Goal: Answer question/provide support: Share knowledge or assist other users

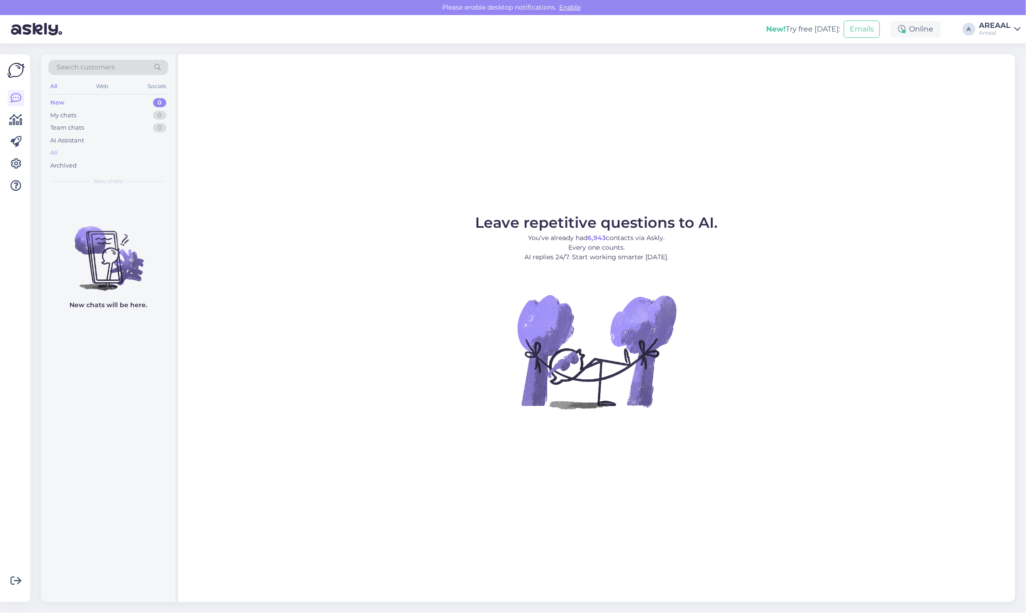
click at [137, 155] on div "All" at bounding box center [108, 153] width 120 height 13
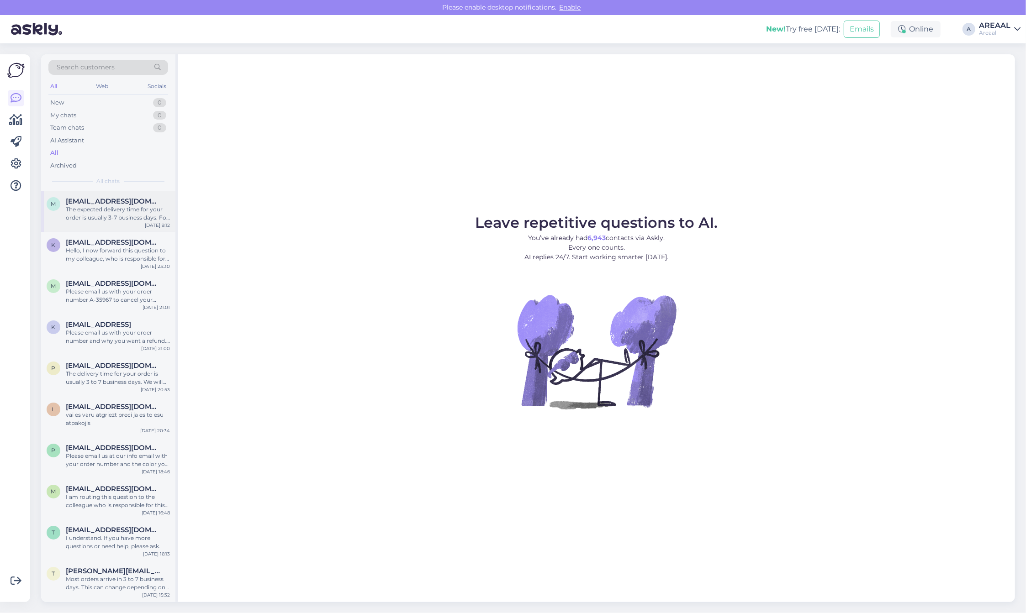
click at [129, 225] on div "m m.antonov77@gmail.com The expected delivery time for your order is usually 3-…" at bounding box center [108, 211] width 134 height 41
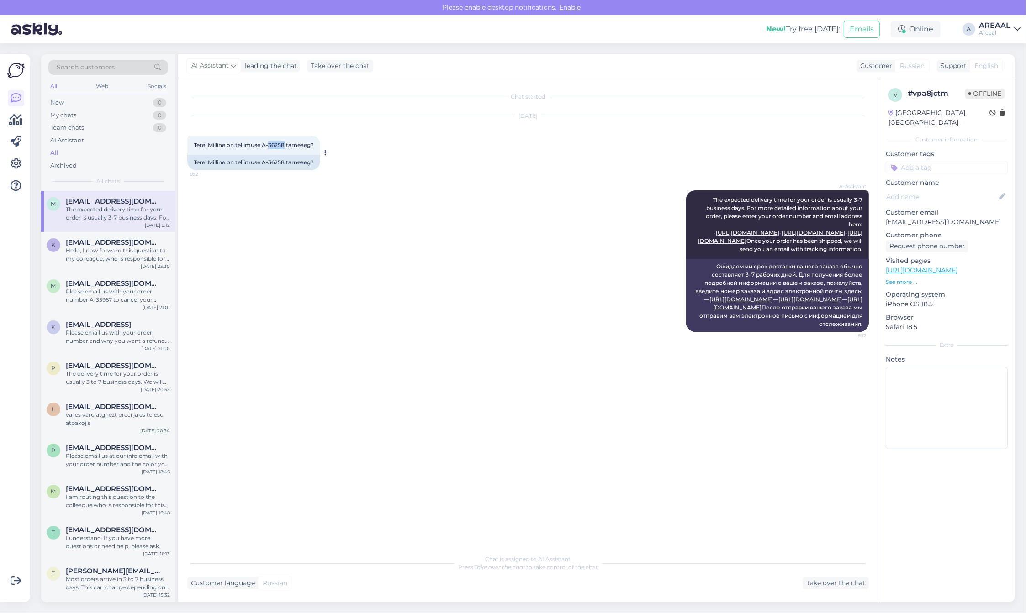
copy span "36258"
copy span "A-36258"
drag, startPoint x: 286, startPoint y: 145, endPoint x: 264, endPoint y: 147, distance: 22.1
click at [264, 147] on span "Tere! Milline on tellimuse A-36258 tarneaeg?" at bounding box center [254, 145] width 120 height 7
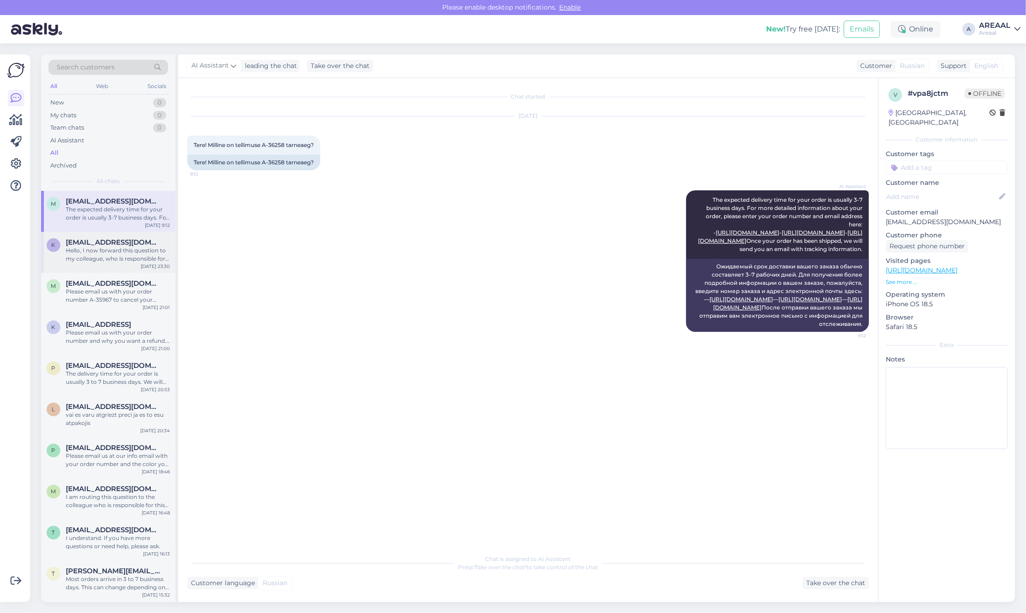
click at [124, 250] on div "Hello, I now forward this question to my colleague, who is responsible for this…" at bounding box center [118, 255] width 104 height 16
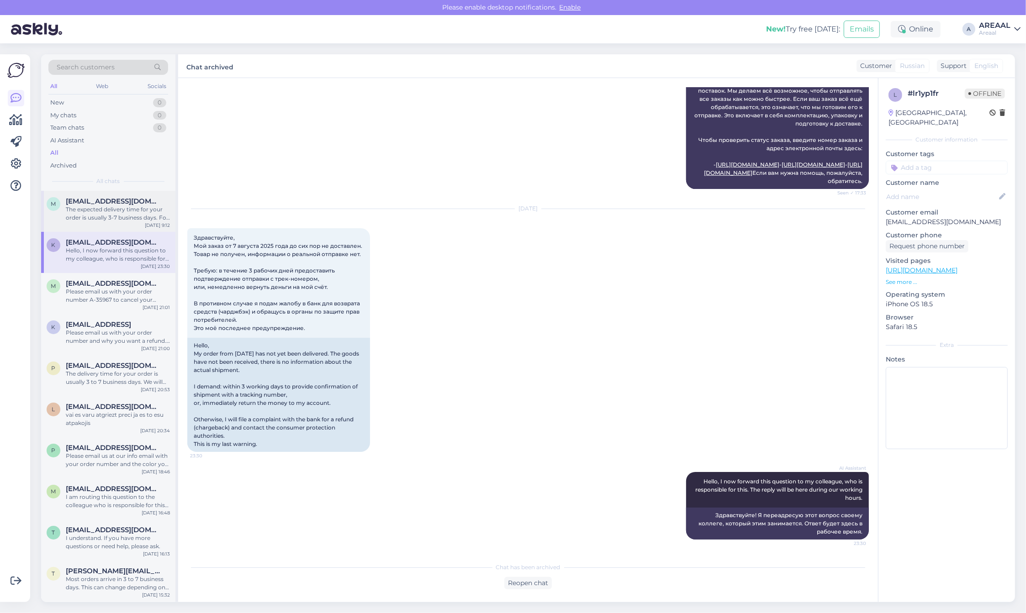
click at [119, 220] on div "The expected delivery time for your order is usually 3-7 business days. For mor…" at bounding box center [118, 213] width 104 height 16
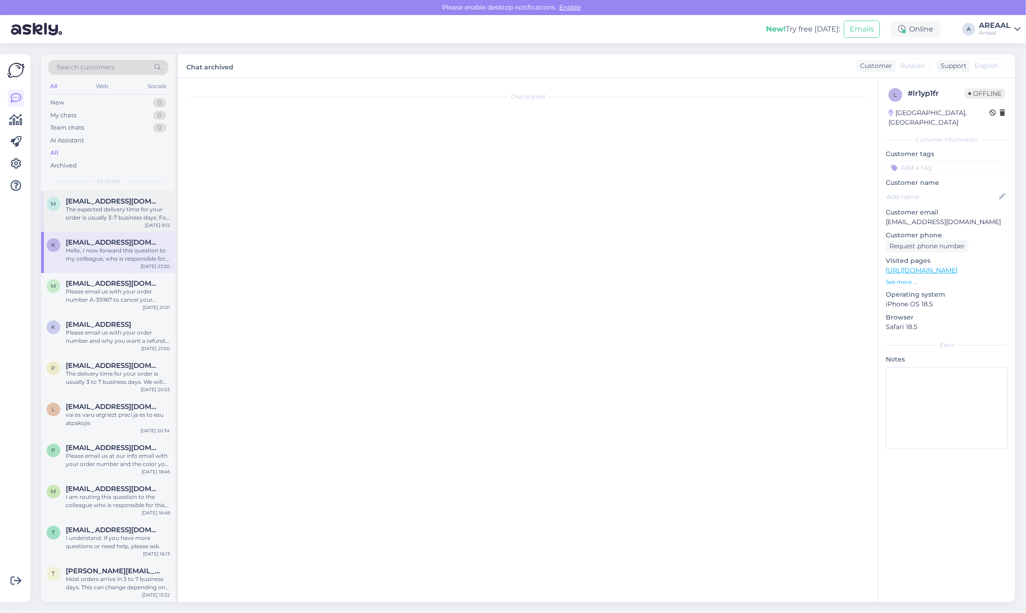
scroll to position [0, 0]
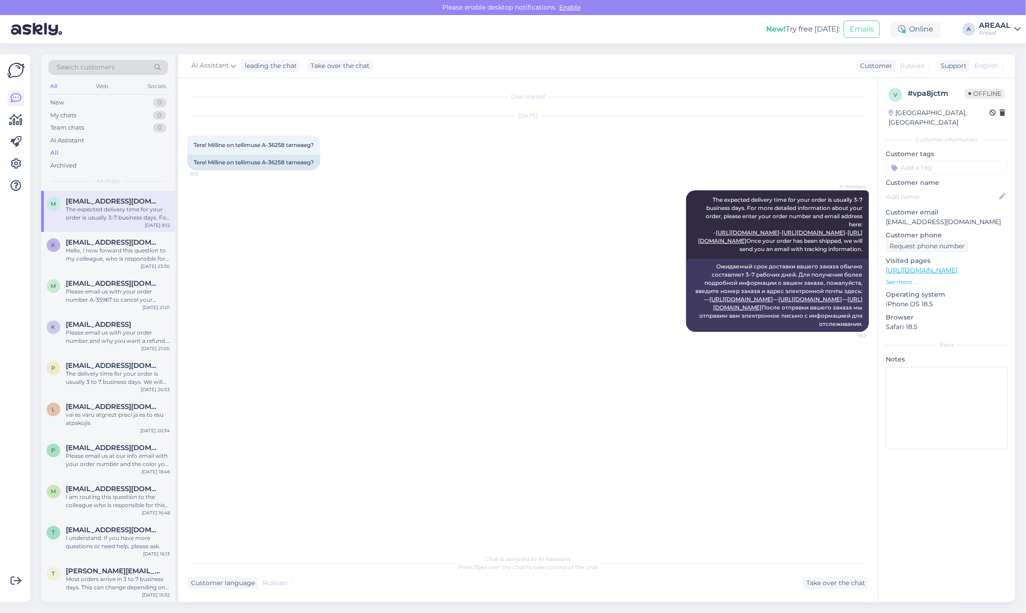
click at [987, 27] on div "AREAAL" at bounding box center [995, 25] width 32 height 7
click at [992, 79] on div "Nish Open" at bounding box center [964, 71] width 112 height 20
click at [151, 250] on div "Hello, I now forward this question to my colleague, who is responsible for this…" at bounding box center [118, 255] width 104 height 16
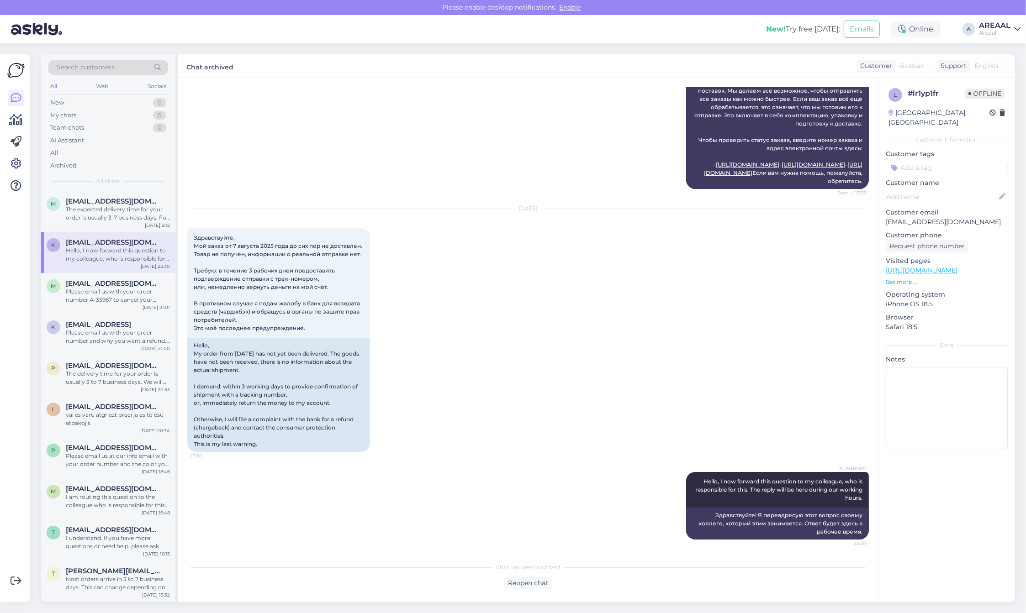
click at [441, 197] on div "AI Assistant Order processing might take longer because of many orders or suppl…" at bounding box center [527, 77] width 681 height 244
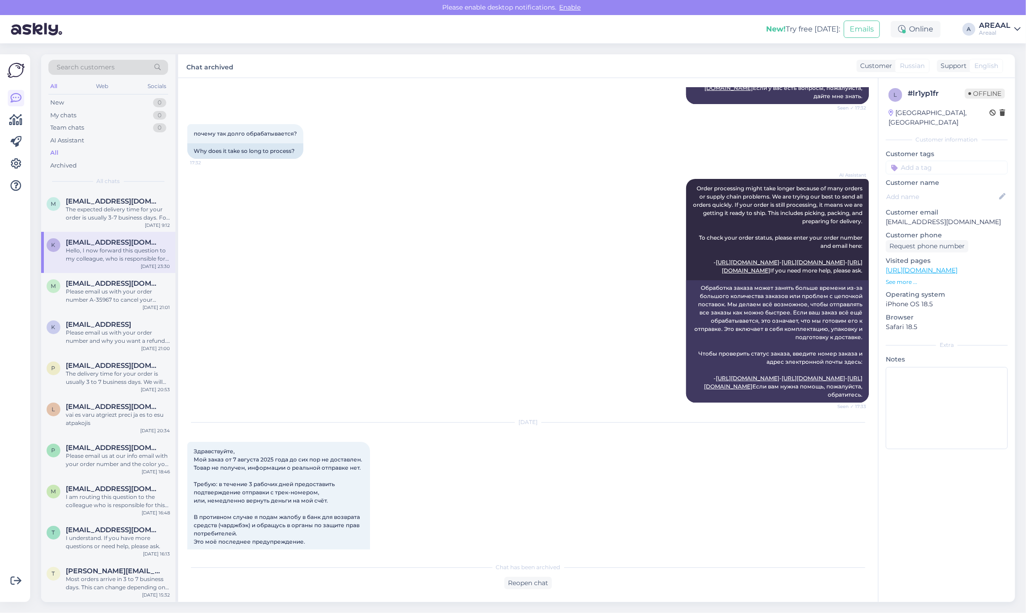
scroll to position [873, 0]
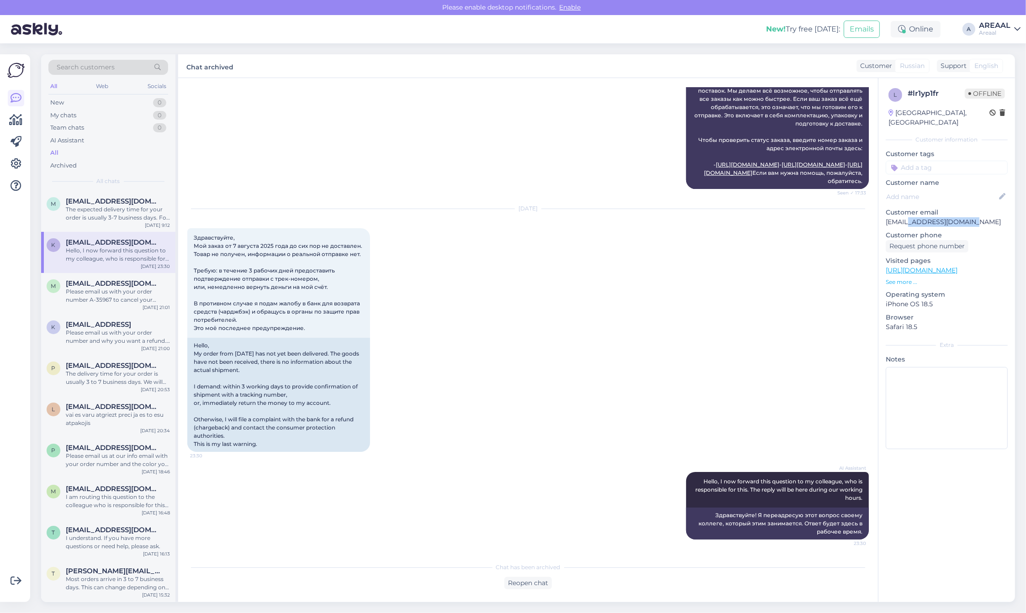
copy p "jok2007@gmail.com"
copy p "ozatsjok2007@gmail.com"
drag, startPoint x: 979, startPoint y: 213, endPoint x: 882, endPoint y: 212, distance: 96.3
click at [882, 212] on div "l # lr1yp1fr Offline Estonia, Tallinn Customer information Customer tags Custom…" at bounding box center [946, 270] width 137 height 385
copy p "[EMAIL_ADDRESS][DOMAIN_NAME]"
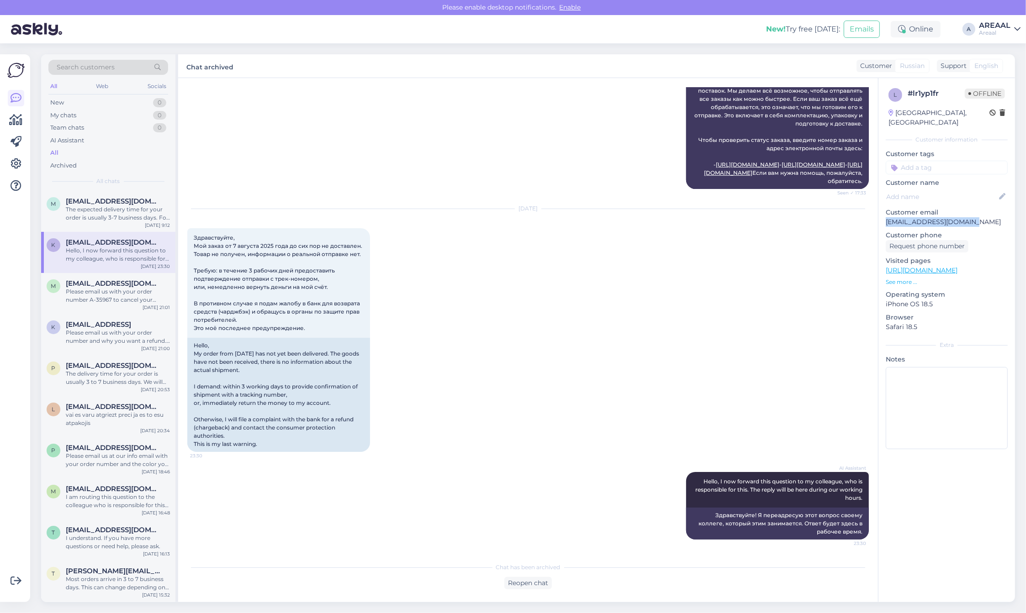
click at [986, 27] on div "AREAAL" at bounding box center [995, 25] width 32 height 7
click at [996, 72] on button "Open" at bounding box center [1000, 70] width 26 height 14
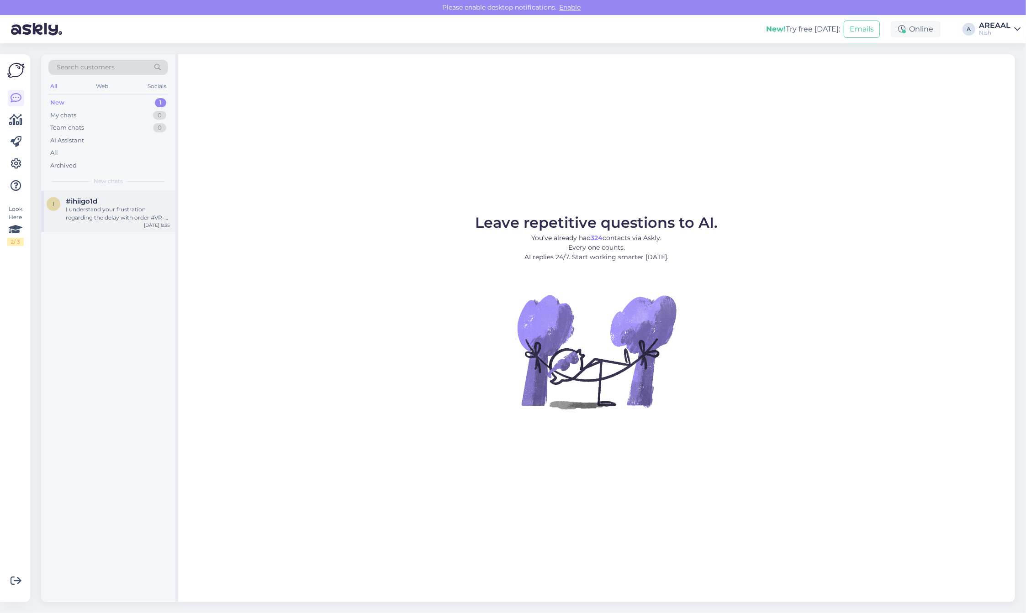
click at [103, 223] on div "i #ihiigo1d I understand your frustration regarding the delay with order #VR-20…" at bounding box center [108, 211] width 134 height 41
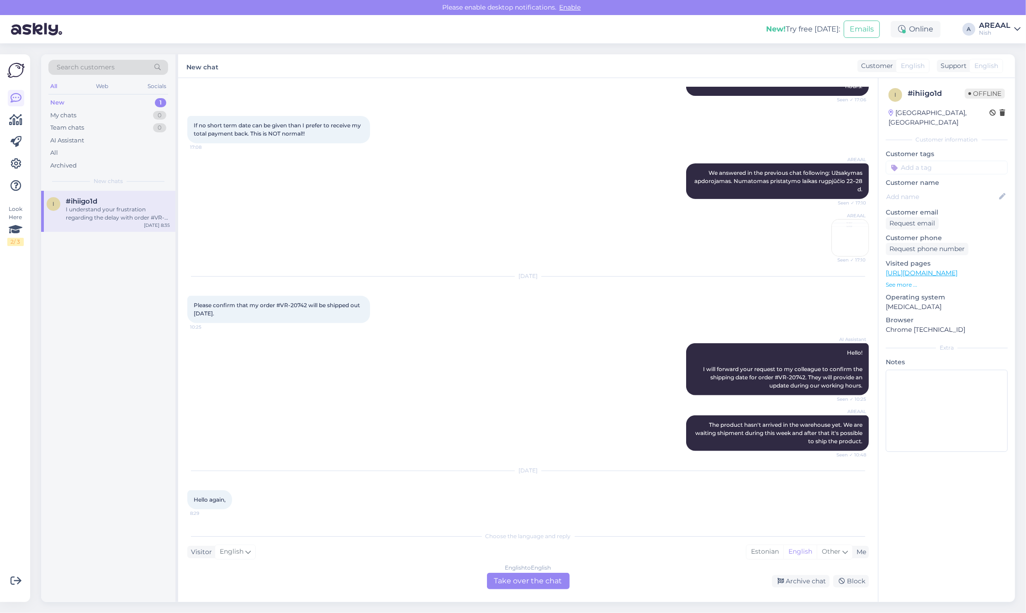
scroll to position [35, 0]
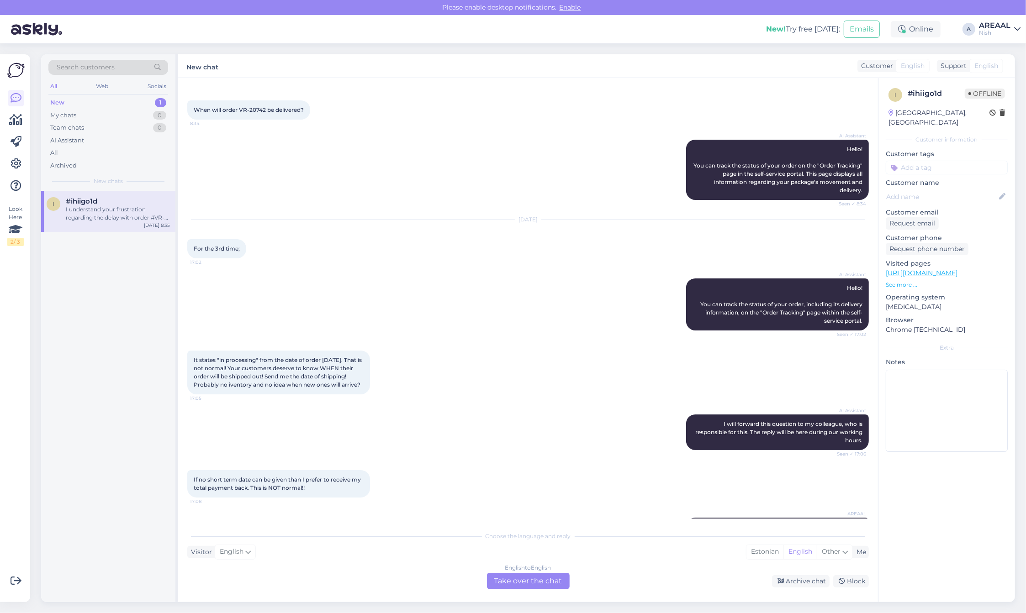
drag, startPoint x: 786, startPoint y: 0, endPoint x: 512, endPoint y: 202, distance: 339.9
click at [514, 201] on div "AI Assistant Hello! You can track the status of your order on the "Order Tracki…" at bounding box center [527, 170] width 681 height 80
click at [500, 208] on div "AI Assistant Hello! You can track the status of your order on the "Order Tracki…" at bounding box center [527, 170] width 681 height 80
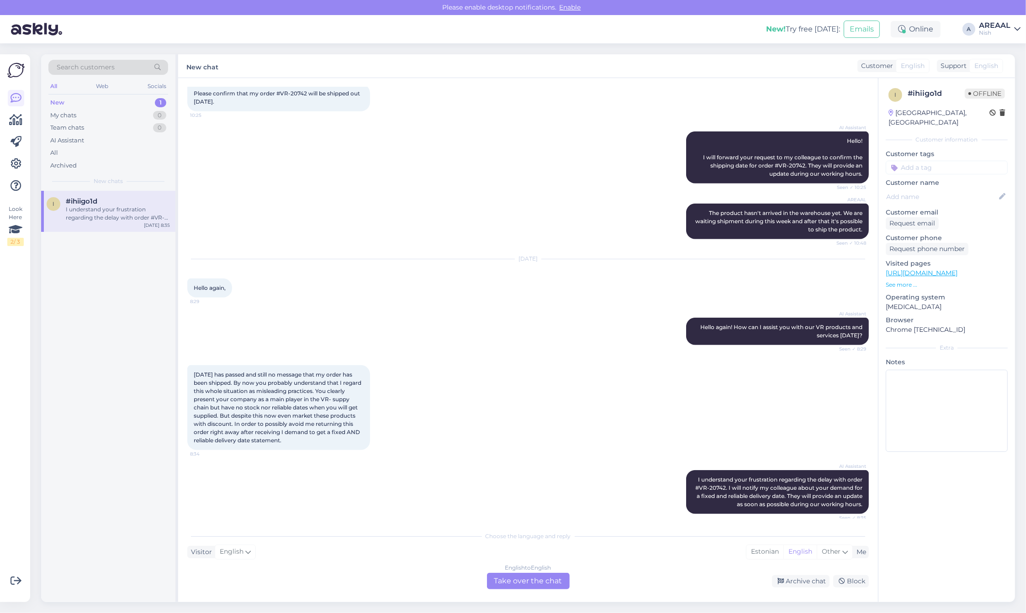
scroll to position [606, 0]
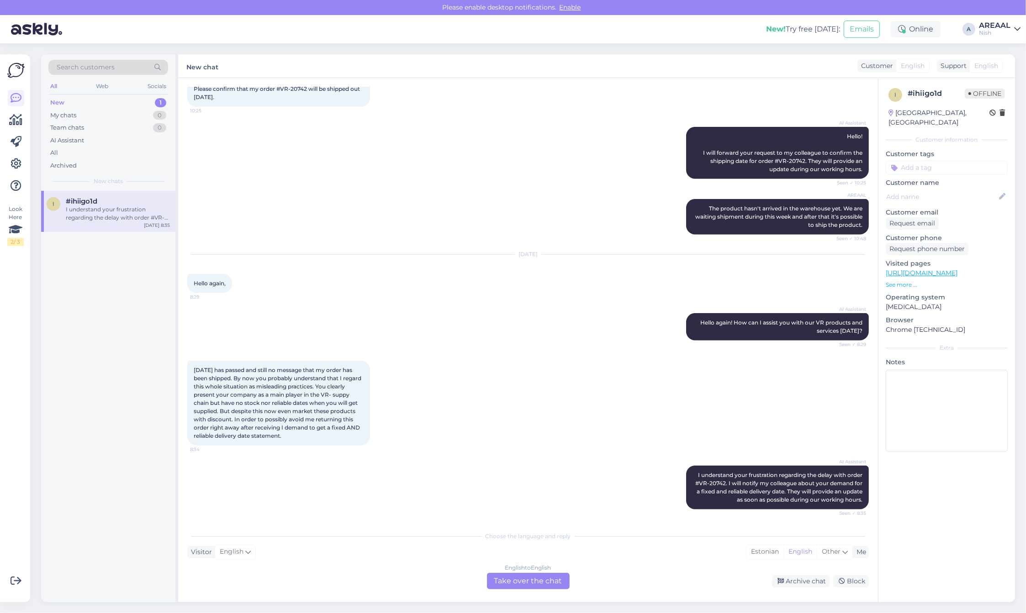
click at [567, 363] on div "August 28 has passed and still no message that my order has been shipped. By no…" at bounding box center [527, 403] width 681 height 105
click at [437, 345] on div "AI Assistant Hello again! How can I assist you with our VR products and service…" at bounding box center [527, 326] width 681 height 47
click at [801, 581] on div "Archive chat" at bounding box center [801, 581] width 58 height 12
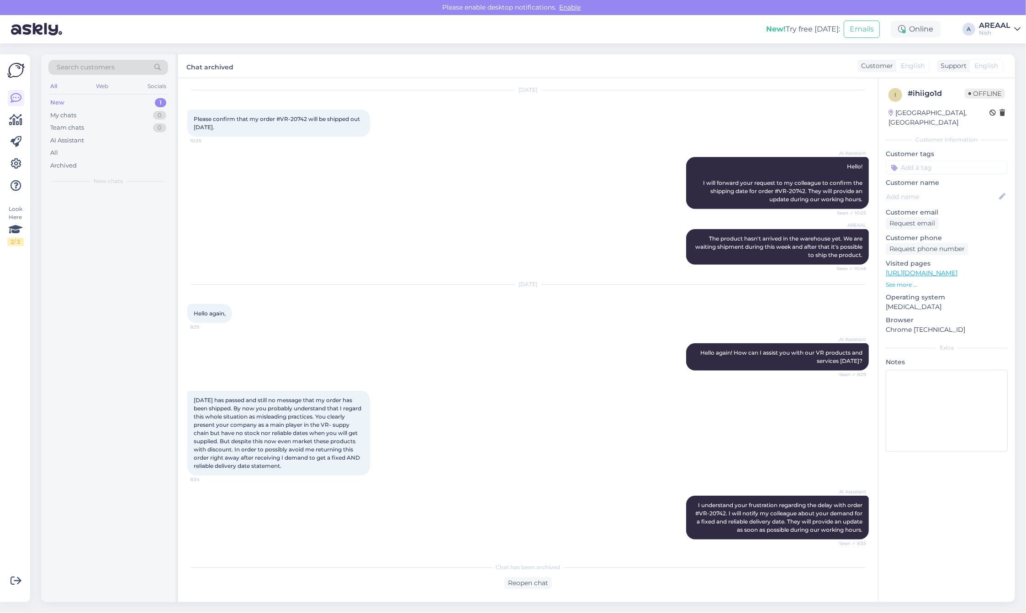
scroll to position [575, 0]
click at [101, 163] on div "Archived" at bounding box center [108, 165] width 120 height 13
click at [94, 151] on div "All" at bounding box center [108, 153] width 120 height 13
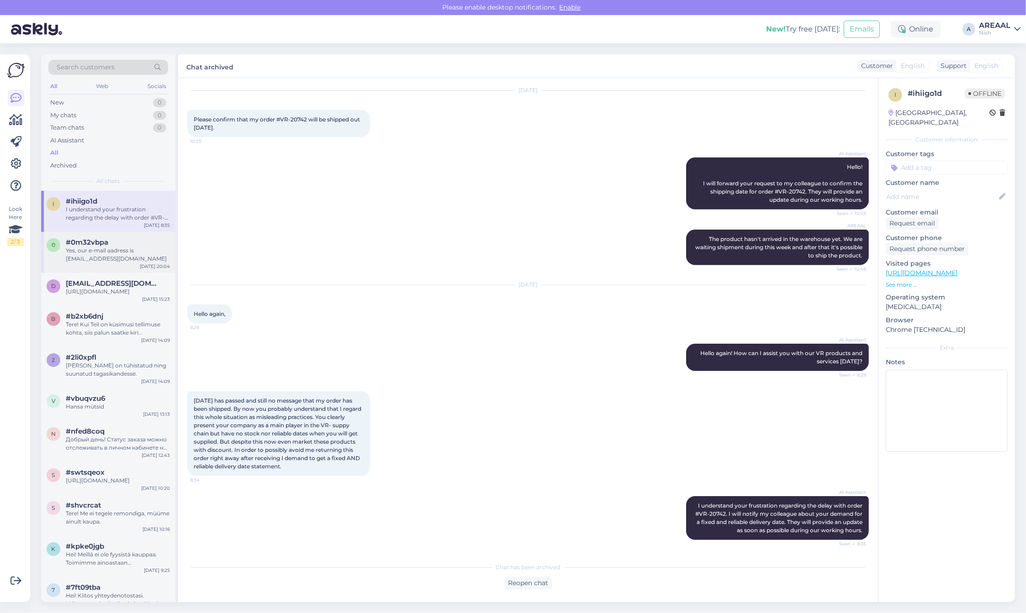
click at [120, 242] on div "#0m32vbpa" at bounding box center [118, 242] width 104 height 8
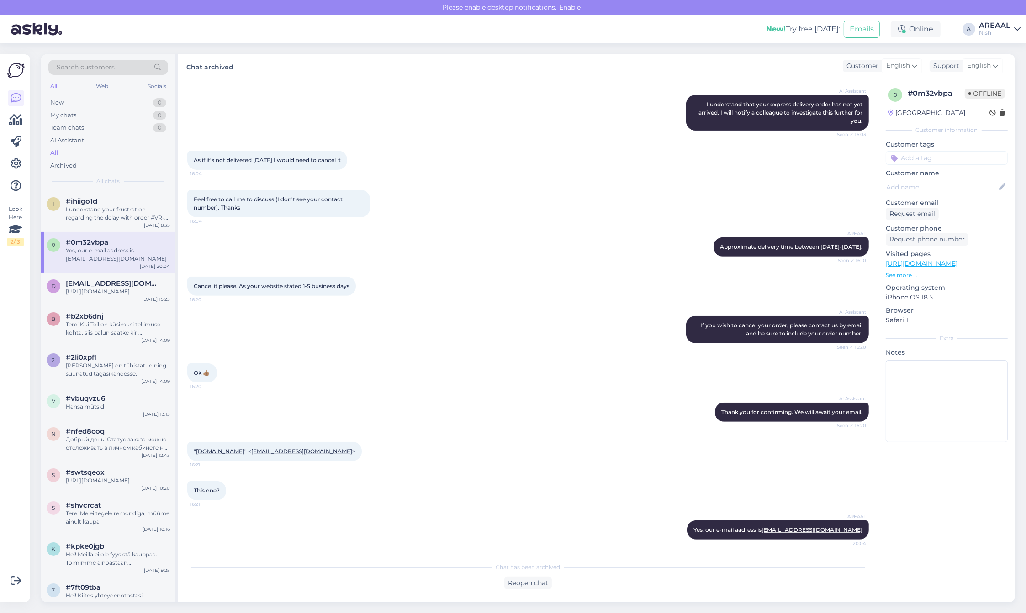
scroll to position [380, 0]
click at [133, 197] on div "#ihiigo1d" at bounding box center [118, 201] width 104 height 8
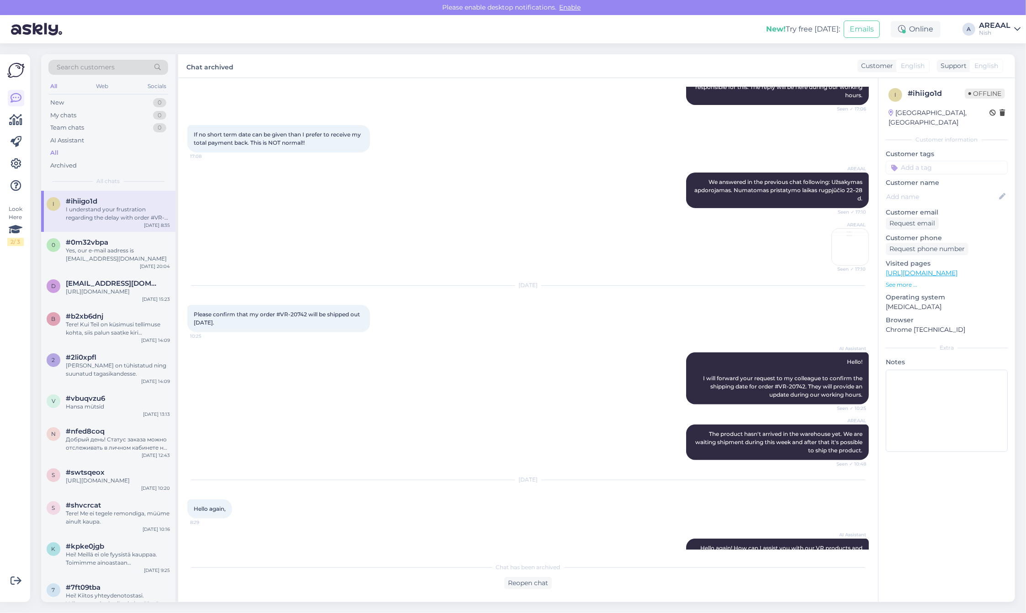
scroll to position [575, 0]
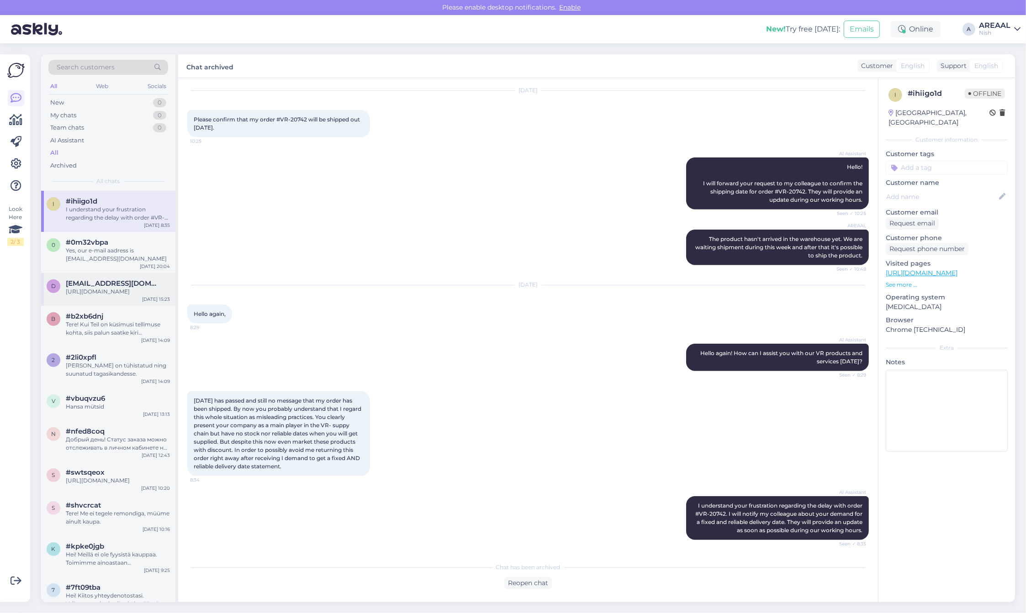
click at [99, 296] on div "https://support.stripe.com/questions/where-is-my-customers-refund" at bounding box center [118, 292] width 104 height 8
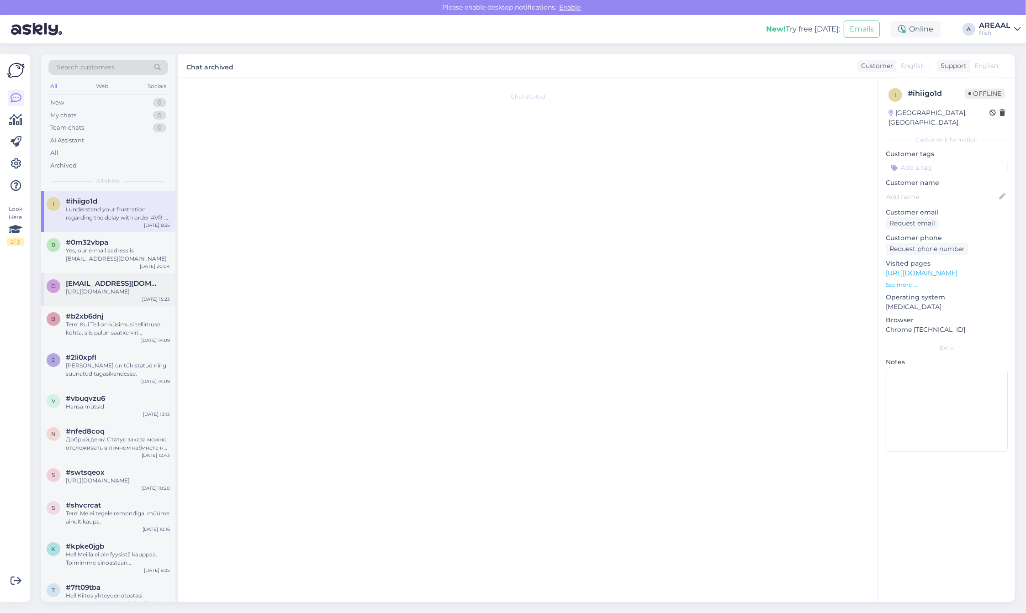
scroll to position [859, 0]
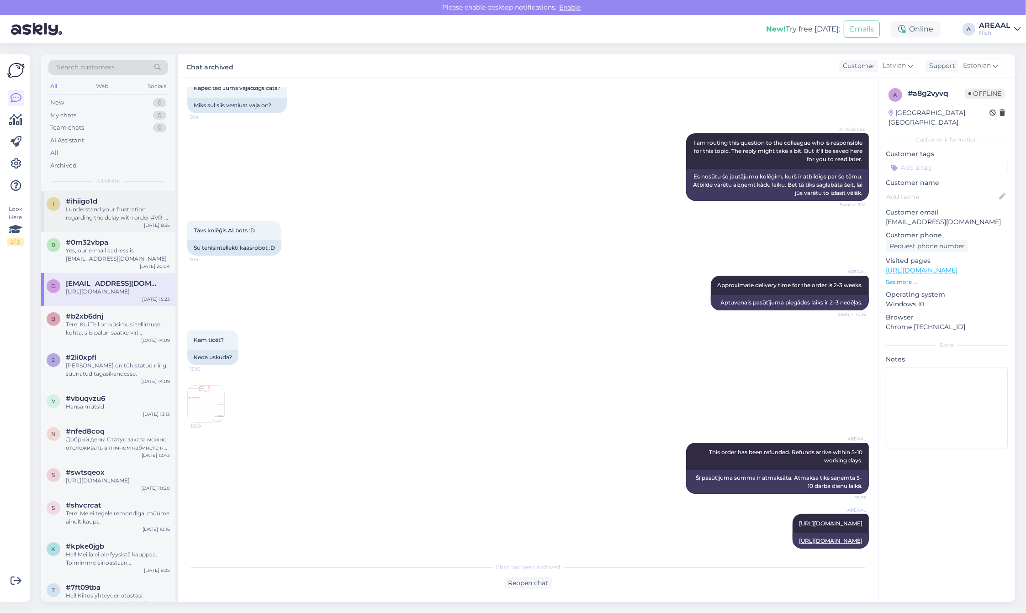
click at [118, 211] on div "I understand your frustration regarding the delay with order #VR-20742. I will …" at bounding box center [118, 213] width 104 height 16
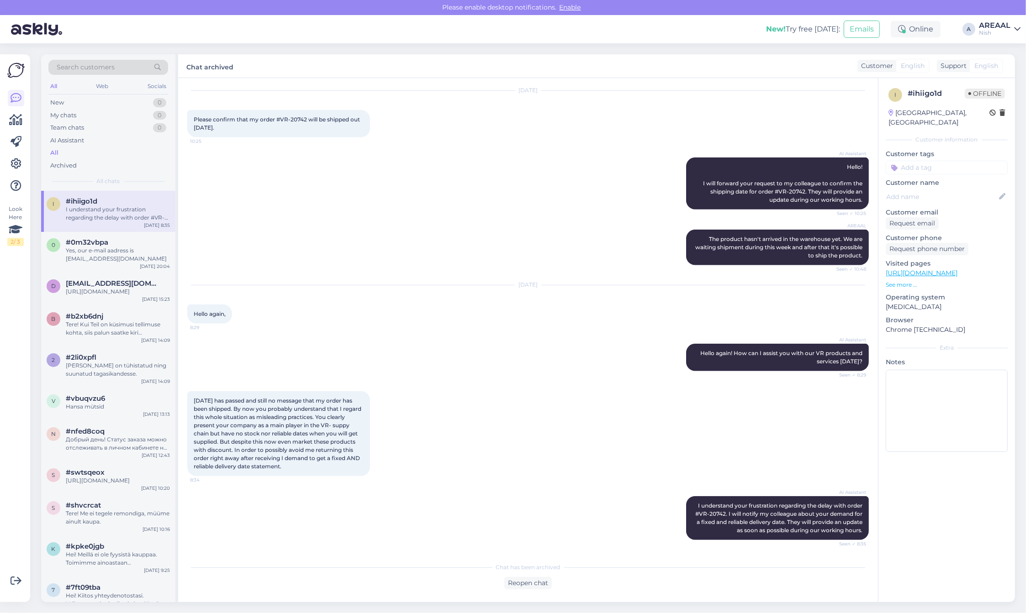
click at [985, 71] on div "English" at bounding box center [986, 66] width 34 height 14
click at [989, 28] on div "AREAAL" at bounding box center [995, 25] width 32 height 7
click at [998, 46] on button "Open" at bounding box center [1000, 51] width 26 height 14
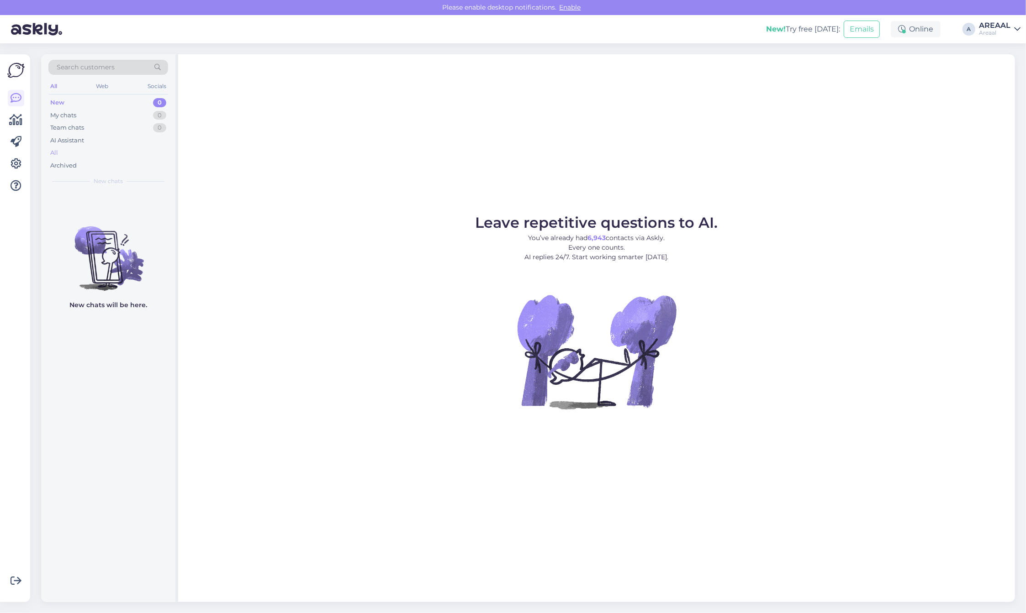
click at [134, 154] on div "All" at bounding box center [108, 153] width 120 height 13
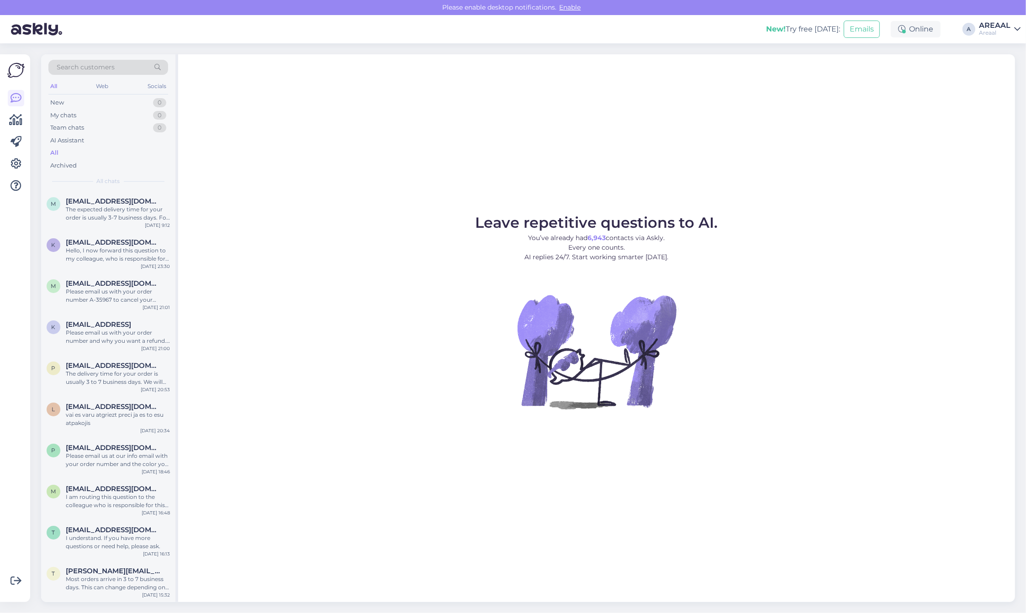
click at [270, 160] on div "Leave repetitive questions to AI. You’ve already had 6,943 contacts via Askly. …" at bounding box center [596, 328] width 837 height 548
click at [281, 163] on div "Leave repetitive questions to AI. You’ve already had 6,943 contacts via Askly. …" at bounding box center [596, 328] width 837 height 548
drag, startPoint x: 386, startPoint y: 193, endPoint x: 330, endPoint y: 224, distance: 63.8
click at [384, 195] on div "Leave repetitive questions to AI. You’ve already had 6,943 contacts via Askly. …" at bounding box center [596, 328] width 837 height 548
click at [133, 311] on div "m mixvladim@gmail.com Please email us with your order number A-35967 to cancel …" at bounding box center [108, 293] width 134 height 41
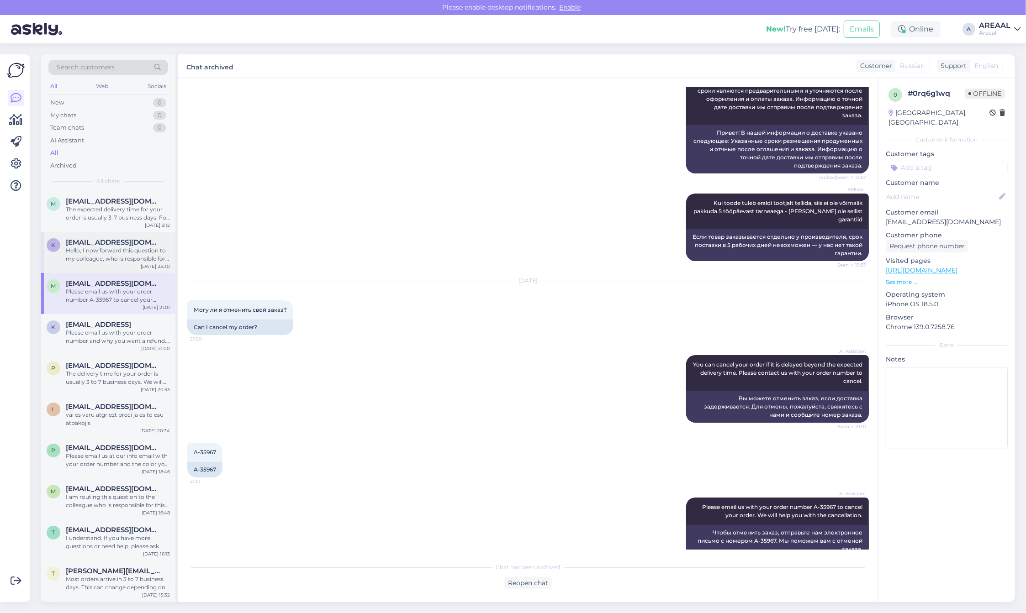
click at [123, 268] on div "k kozatsjok2007@gmail.com Hello, I now forward this question to my colleague, w…" at bounding box center [108, 252] width 134 height 41
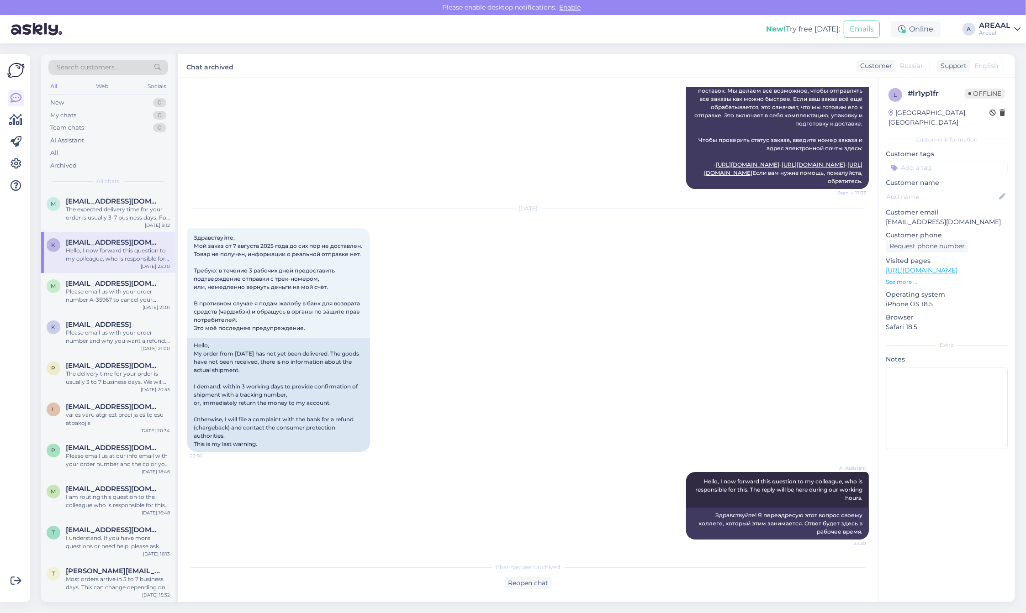
click at [321, 179] on div "AI Assistant Order processing might take longer because of many orders or suppl…" at bounding box center [527, 77] width 681 height 244
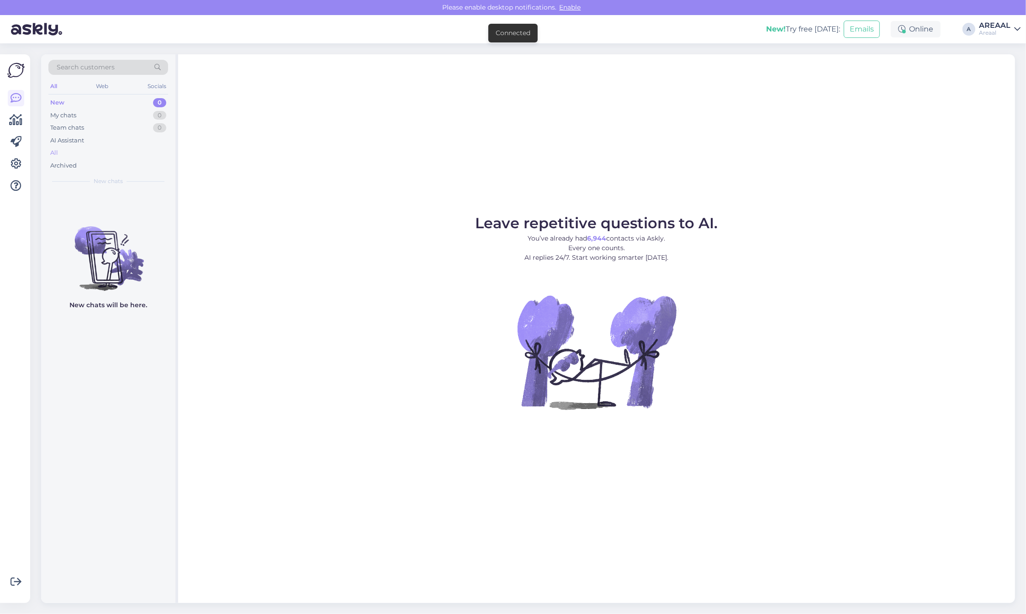
click at [112, 157] on div "All" at bounding box center [108, 153] width 120 height 13
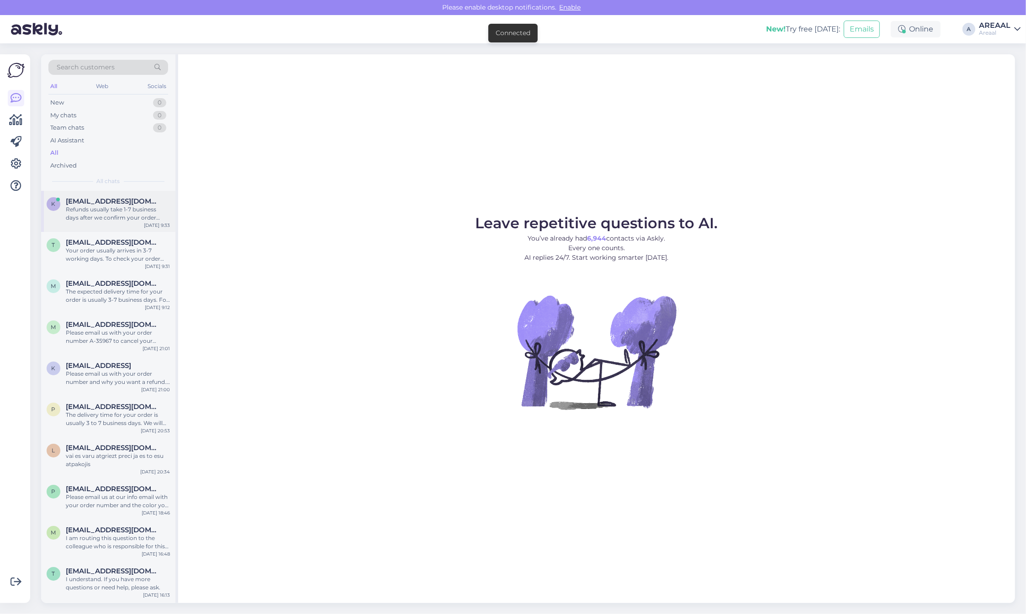
click at [138, 211] on div "Refunds usually take 1-7 business days after we confirm your order cancellation…" at bounding box center [118, 213] width 104 height 16
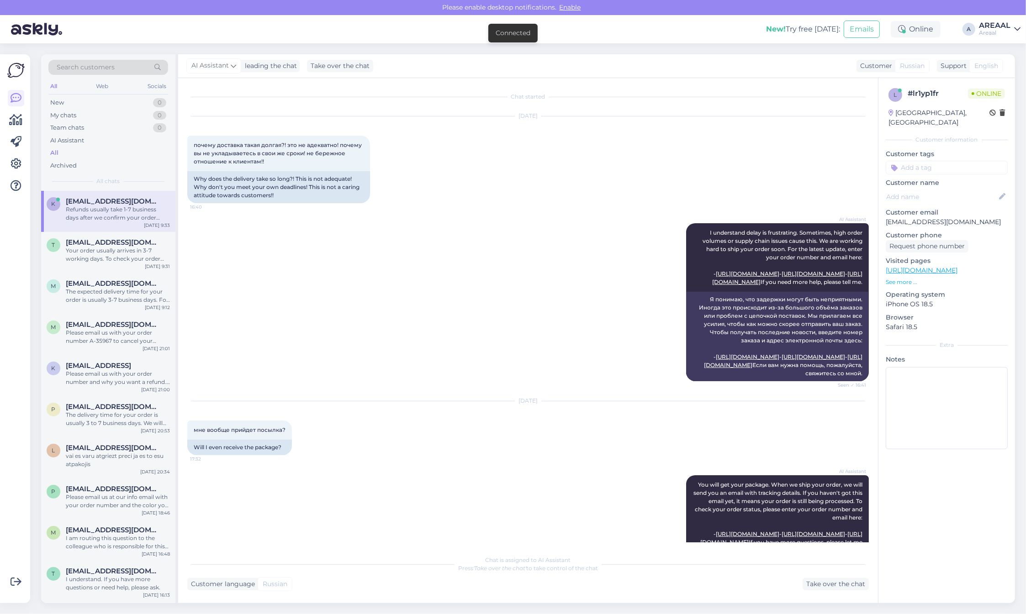
scroll to position [1050, 0]
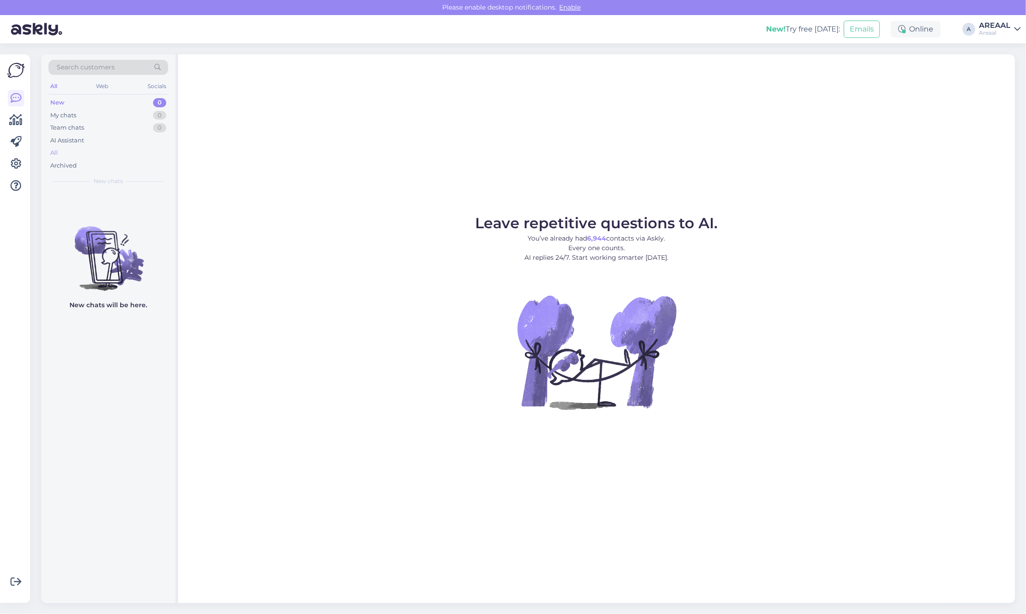
click at [76, 151] on div "All" at bounding box center [108, 153] width 120 height 13
click at [81, 152] on div "All" at bounding box center [108, 153] width 120 height 13
